Goal: Information Seeking & Learning: Learn about a topic

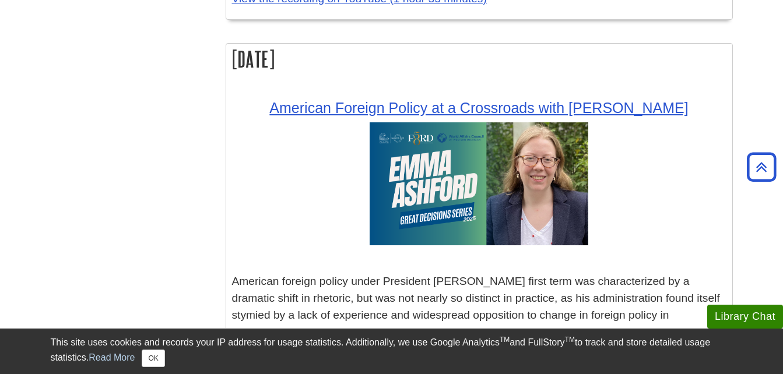
scroll to position [3281, 0]
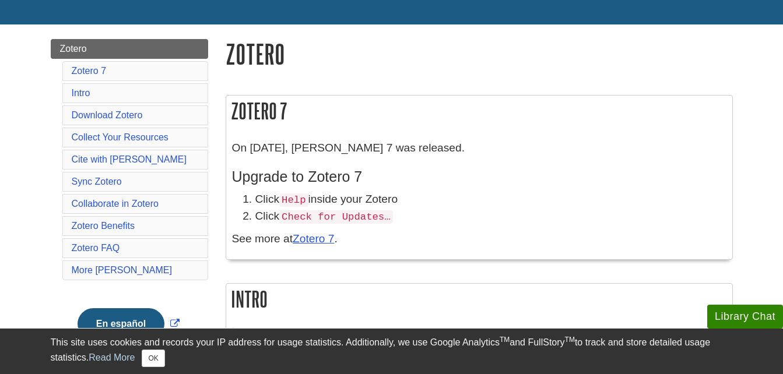
scroll to position [123, 0]
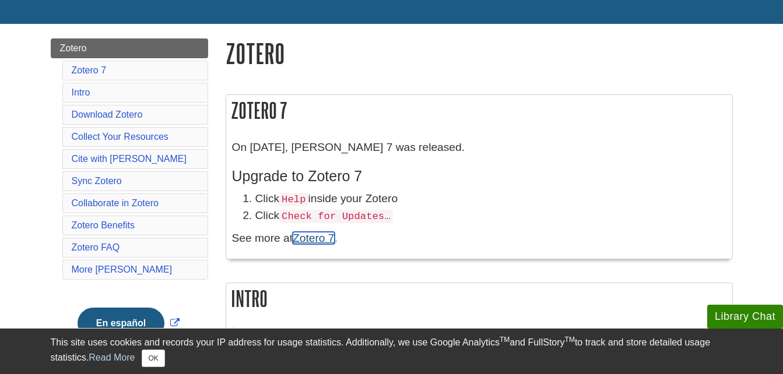
click at [321, 241] on link "Zotero 7" at bounding box center [313, 238] width 41 height 12
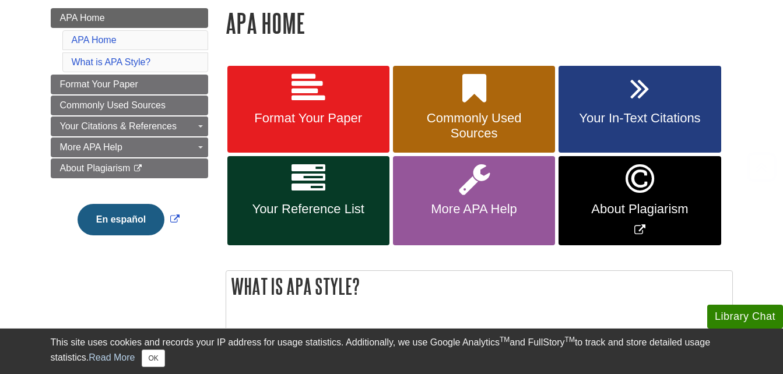
scroll to position [175, 0]
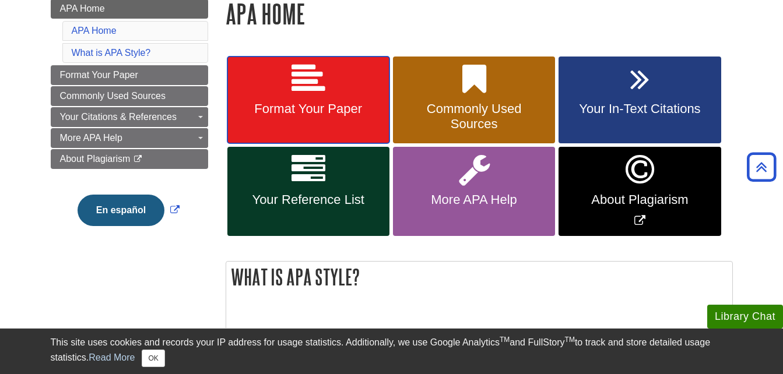
click at [311, 84] on icon at bounding box center [308, 79] width 34 height 34
